Goal: Navigation & Orientation: Find specific page/section

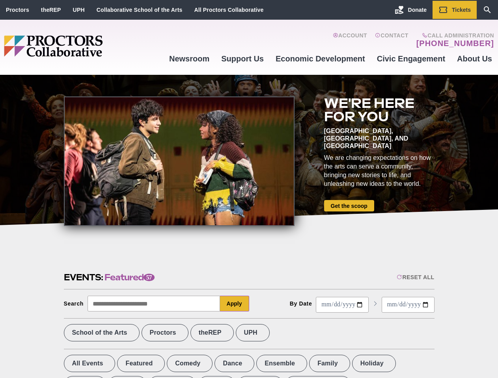
click at [249, 189] on div at bounding box center [179, 162] width 230 height 130
click at [414, 277] on div "Reset All" at bounding box center [414, 277] width 37 height 6
click at [234, 304] on button "Apply" at bounding box center [234, 304] width 29 height 16
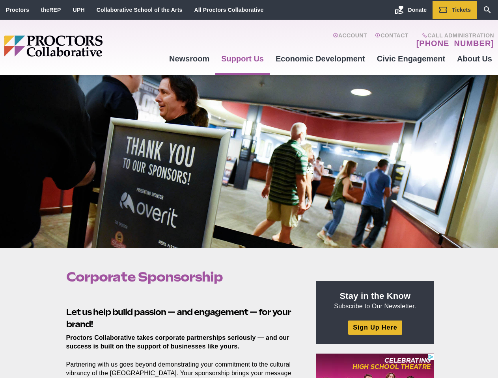
click at [249, 189] on div at bounding box center [249, 161] width 498 height 173
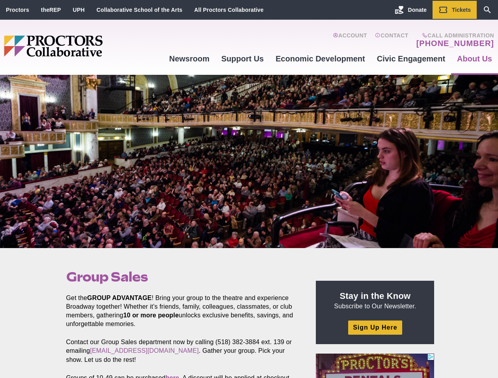
click at [249, 189] on div at bounding box center [249, 161] width 498 height 173
